Goal: Transaction & Acquisition: Purchase product/service

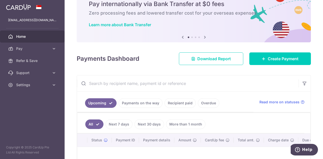
scroll to position [50, 0]
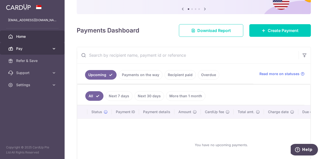
click at [35, 46] on span "Pay" at bounding box center [32, 48] width 33 height 5
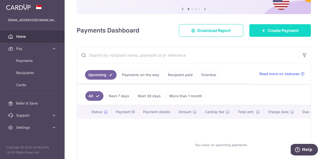
click at [281, 26] on link "Create Payment" at bounding box center [280, 30] width 62 height 13
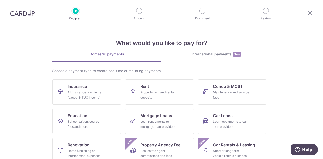
scroll to position [50, 0]
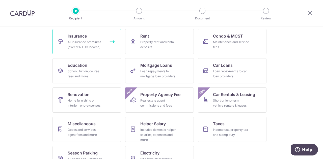
click at [104, 47] on link "Insurance All insurance premiums (except NTUC Income)" at bounding box center [87, 41] width 69 height 25
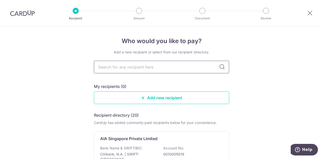
click at [201, 70] on input "text" at bounding box center [161, 67] width 135 height 13
type input "aia"
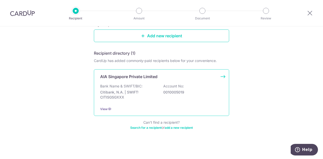
click at [144, 86] on div "Bank Name & SWIFT/BIC: Citibank, N.A. | SWIFT: CITISGSGXXX Account No: 00100050…" at bounding box center [161, 93] width 123 height 19
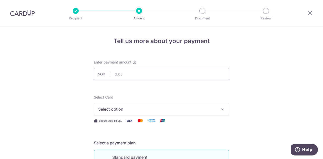
click at [147, 75] on input "text" at bounding box center [161, 74] width 135 height 13
click at [203, 108] on span "Select option" at bounding box center [157, 109] width 118 height 6
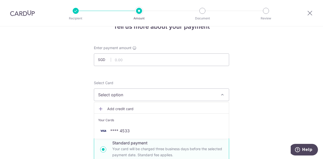
scroll to position [25, 0]
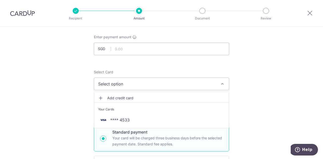
click at [168, 90] on button "Select option" at bounding box center [161, 84] width 135 height 13
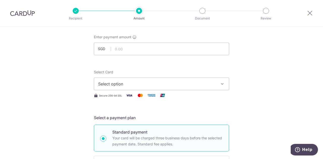
click at [185, 86] on span "Select option" at bounding box center [157, 84] width 118 height 6
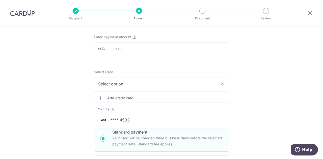
click at [160, 96] on span "Add credit card" at bounding box center [166, 98] width 118 height 5
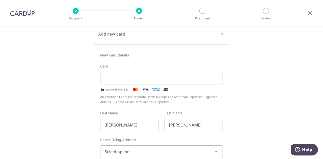
scroll to position [76, 0]
click at [148, 73] on div at bounding box center [161, 77] width 123 height 13
click at [203, 28] on button "Add new card" at bounding box center [161, 33] width 135 height 13
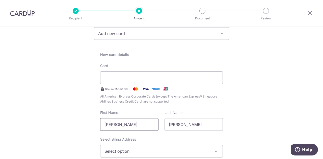
click at [108, 125] on input "Girlie Recaido" at bounding box center [129, 124] width 58 height 13
type input "G R"
type input "SANTOS IV"
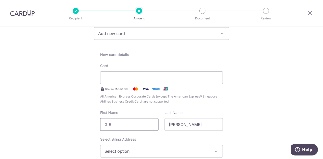
click at [137, 125] on input "G R" at bounding box center [129, 124] width 58 height 13
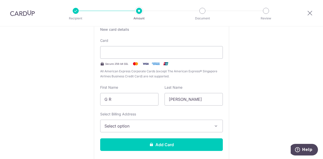
click at [166, 122] on button "Select option" at bounding box center [161, 126] width 123 height 13
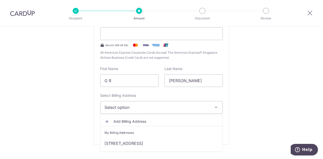
scroll to position [126, 0]
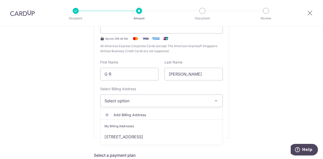
click at [145, 114] on span "Add Billing Address" at bounding box center [166, 115] width 105 height 5
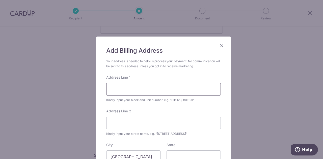
click at [147, 92] on input "Address Line 1" at bounding box center [163, 89] width 115 height 13
type input "28 BURGHLEY DRIVE"
type input "SERANGOON GARDEN"
type input "559006"
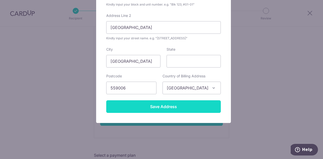
click at [181, 110] on input "Save Address" at bounding box center [163, 106] width 115 height 13
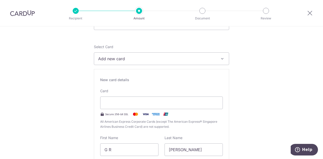
scroll to position [101, 0]
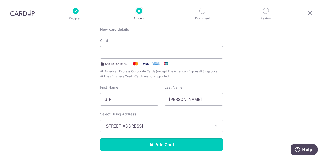
click at [191, 143] on button "Add Card" at bounding box center [161, 145] width 123 height 13
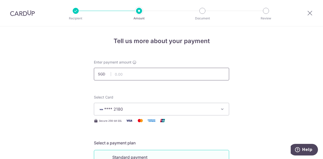
click at [192, 76] on input "text" at bounding box center [161, 74] width 135 height 13
type input "557.00"
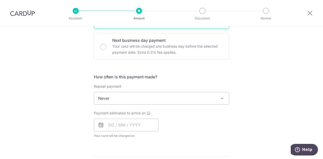
scroll to position [151, 0]
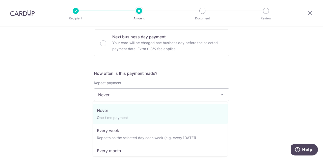
click at [156, 90] on span "Never" at bounding box center [161, 95] width 135 height 12
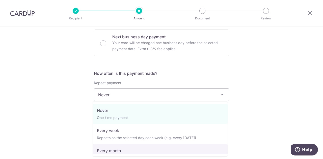
select select "3"
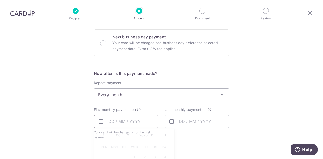
click at [143, 120] on input "text" at bounding box center [126, 121] width 65 height 13
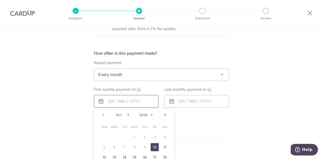
scroll to position [202, 0]
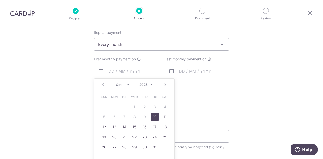
click at [191, 121] on form "Enter payment amount SGD 557.00 557.00 Card added successfully Select Card ****…" at bounding box center [161, 60] width 135 height 405
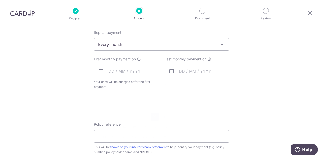
click at [139, 71] on input "text" at bounding box center [126, 71] width 65 height 13
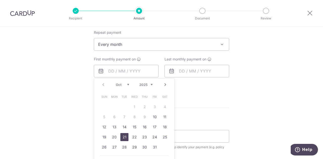
click at [123, 136] on link "21" at bounding box center [124, 137] width 8 height 8
type input "21/10/2025"
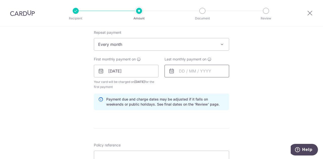
click at [195, 72] on input "text" at bounding box center [197, 71] width 65 height 13
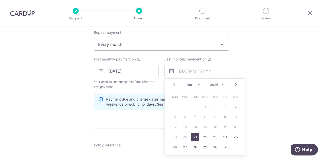
click at [235, 83] on link "Next" at bounding box center [236, 85] width 6 height 6
click at [202, 135] on link "21" at bounding box center [205, 137] width 8 height 8
type input "21/01/2026"
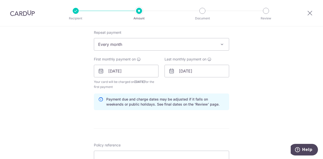
click at [247, 79] on div "Tell us more about your payment Enter payment amount SGD 557.00 557.00 Card add…" at bounding box center [161, 66] width 323 height 482
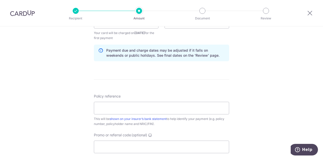
scroll to position [252, 0]
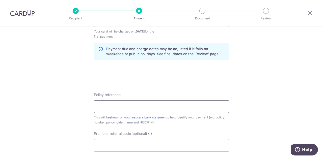
click at [213, 105] on input "Policy reference" at bounding box center [161, 106] width 135 height 13
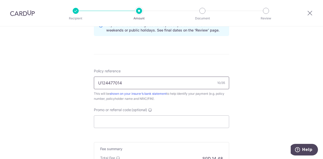
scroll to position [303, 0]
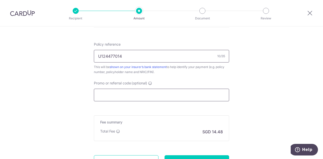
type input "U124477014"
click at [192, 95] on input "Promo or referral code (optional)" at bounding box center [161, 95] width 135 height 13
click at [112, 94] on input "Promo or referral code (optional)" at bounding box center [161, 95] width 135 height 13
paste input "REC185"
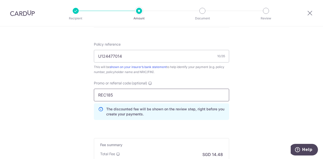
type input "REC185"
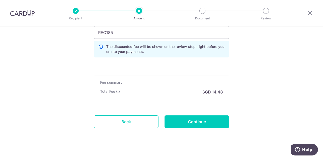
scroll to position [371, 0]
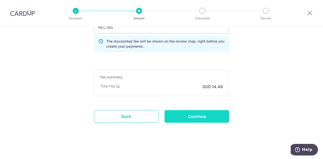
click at [192, 117] on input "Continue" at bounding box center [197, 116] width 65 height 13
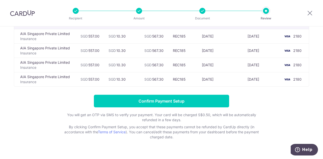
scroll to position [50, 0]
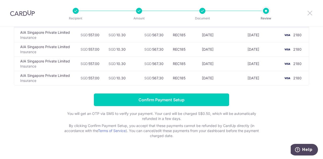
drag, startPoint x: 308, startPoint y: 11, endPoint x: 185, endPoint y: 26, distance: 124.3
click at [308, 11] on icon at bounding box center [310, 13] width 6 height 6
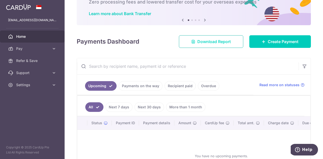
scroll to position [50, 0]
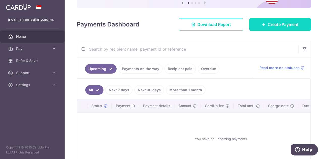
click at [271, 22] on span "Create Payment" at bounding box center [283, 24] width 31 height 6
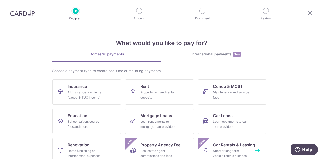
scroll to position [50, 0]
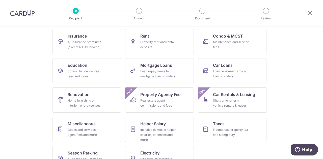
click at [283, 65] on section "What would you like to pay for? Domestic payments International payments New Ch…" at bounding box center [161, 93] width 323 height 133
click at [86, 38] on link "Insurance All insurance premiums (except NTUC Income)" at bounding box center [87, 41] width 69 height 25
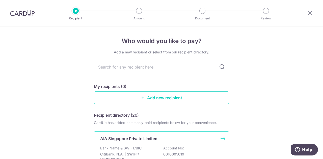
click at [181, 142] on div "AIA Singapore Private Limited Bank Name & SWIFT/BIC: Citibank, N.A. | SWIFT: CI…" at bounding box center [161, 155] width 135 height 47
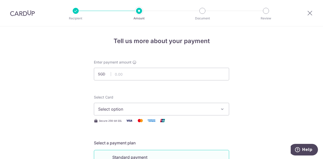
type input "557.00"
click at [152, 106] on button "Select option" at bounding box center [161, 109] width 135 height 13
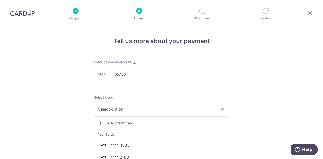
scroll to position [50, 0]
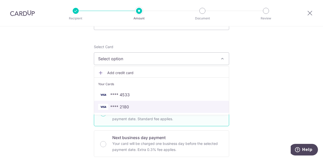
click at [157, 107] on span "**** 2180" at bounding box center [161, 107] width 127 height 6
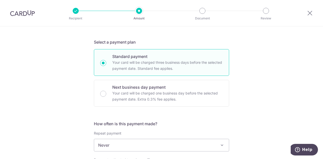
scroll to position [126, 0]
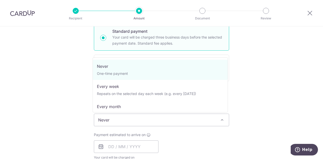
click at [162, 114] on span "Never" at bounding box center [161, 120] width 135 height 12
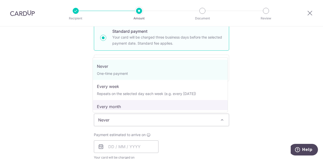
select select "3"
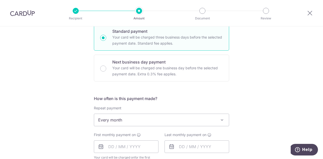
scroll to position [202, 0]
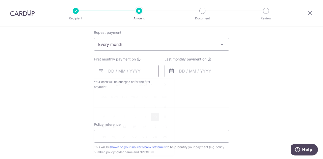
click at [120, 70] on input "text" at bounding box center [126, 71] width 65 height 13
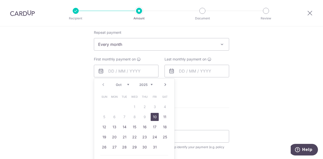
drag, startPoint x: 96, startPoint y: 92, endPoint x: 99, endPoint y: 90, distance: 3.3
click at [96, 92] on div "Prev Next Oct Nov [DATE] 2026 2027 2028 2029 2030 2031 2032 2033 2034 2035 Sun …" at bounding box center [134, 125] width 81 height 92
click at [113, 125] on link "13" at bounding box center [114, 127] width 8 height 8
type input "[DATE]"
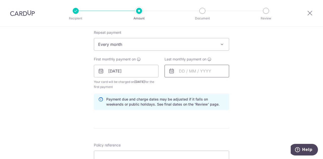
click at [176, 72] on input "text" at bounding box center [197, 71] width 65 height 13
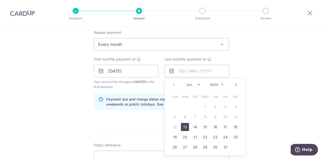
click at [233, 83] on link "Next" at bounding box center [236, 85] width 6 height 6
click at [193, 126] on link "13" at bounding box center [195, 127] width 8 height 8
type input "13/01/2026"
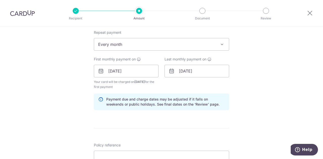
click at [147, 121] on form "Enter payment amount SGD 557.00 557.00 Select Card **** 2180 Add credit card Yo…" at bounding box center [161, 70] width 135 height 425
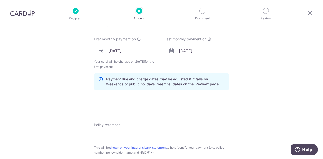
scroll to position [252, 0]
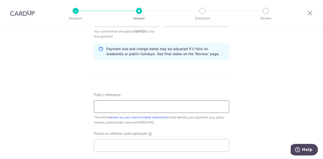
click at [129, 104] on input "Policy reference" at bounding box center [161, 106] width 135 height 13
type input "U124477014"
click at [139, 139] on input "Promo or referral code (optional)" at bounding box center [161, 145] width 135 height 13
paste input "REC185"
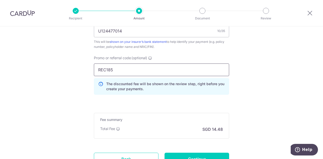
scroll to position [278, 0]
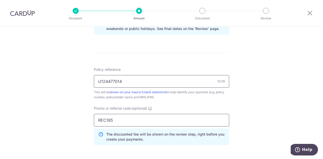
type input "REC185"
click at [148, 79] on input "U124477014" at bounding box center [161, 81] width 135 height 13
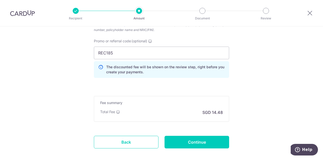
scroll to position [371, 0]
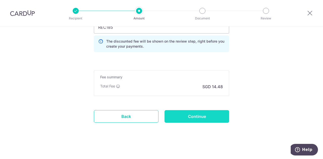
click at [197, 116] on input "Continue" at bounding box center [197, 116] width 65 height 13
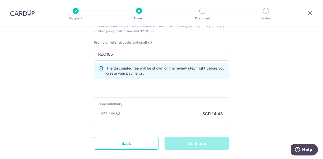
scroll to position [346, 0]
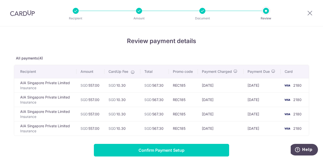
scroll to position [25, 0]
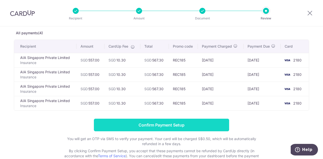
click at [212, 123] on input "Confirm Payment Setup" at bounding box center [161, 125] width 135 height 13
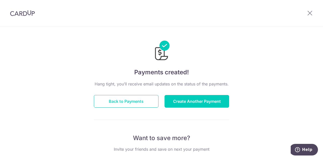
click at [144, 99] on button "Back to Payments" at bounding box center [126, 101] width 65 height 13
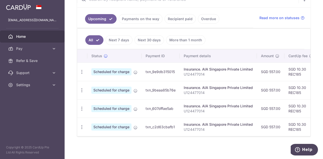
scroll to position [109, 0]
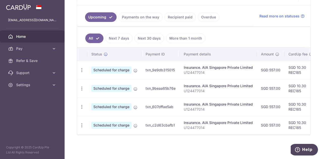
click at [228, 79] on td "Insurance. AIA Singapore Private Limited U124477014" at bounding box center [218, 88] width 77 height 18
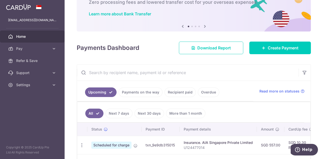
scroll to position [0, 0]
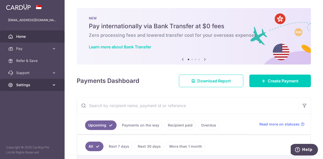
click at [30, 89] on link "Settings" at bounding box center [32, 85] width 65 height 12
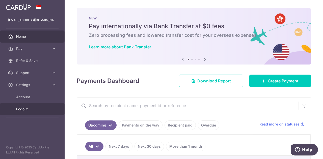
click at [27, 106] on link "Logout" at bounding box center [32, 109] width 65 height 12
